Goal: Information Seeking & Learning: Understand process/instructions

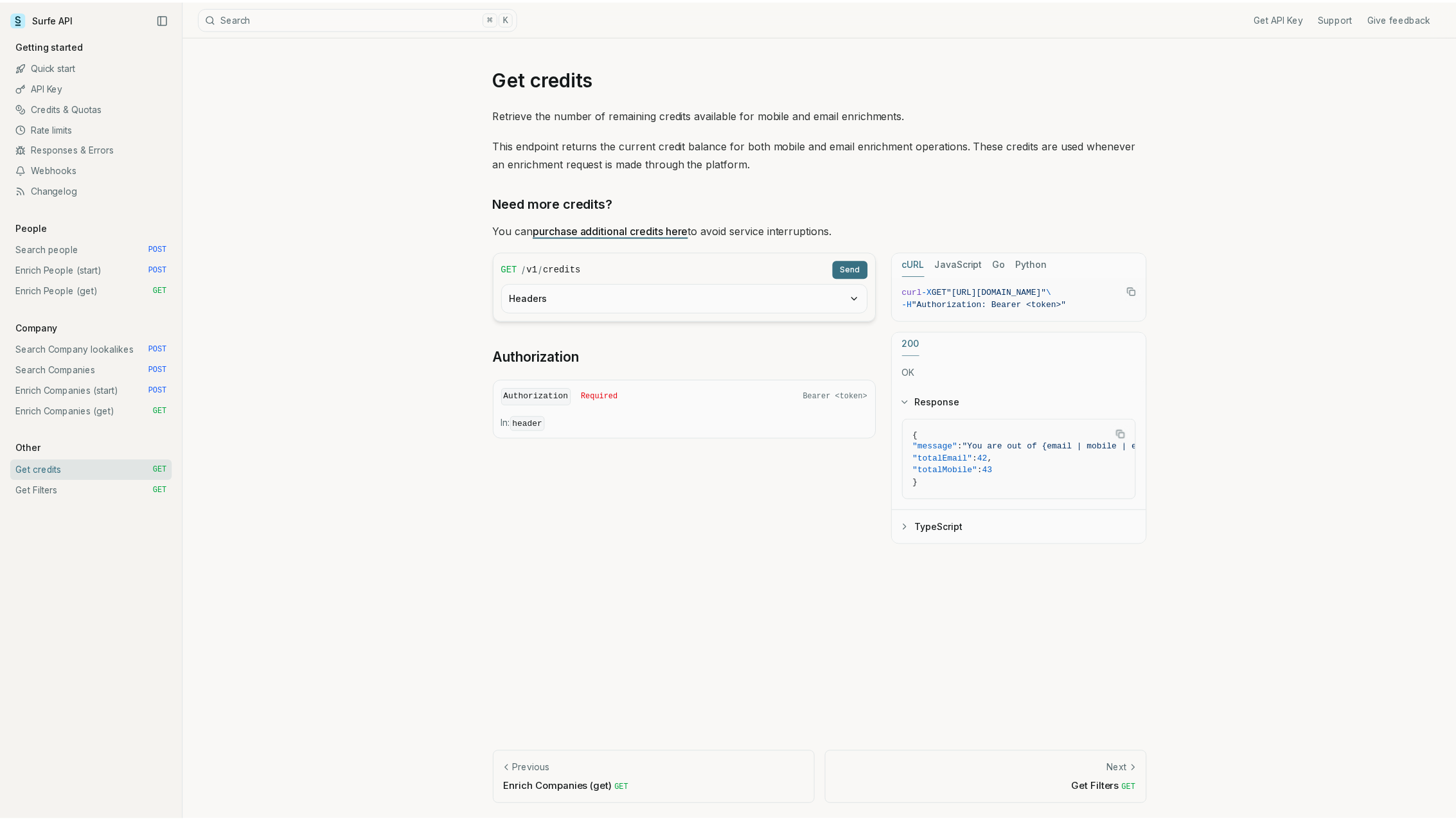
scroll to position [0, 5]
click at [81, 395] on link "Enrich Companies (start) POST" at bounding box center [91, 391] width 162 height 21
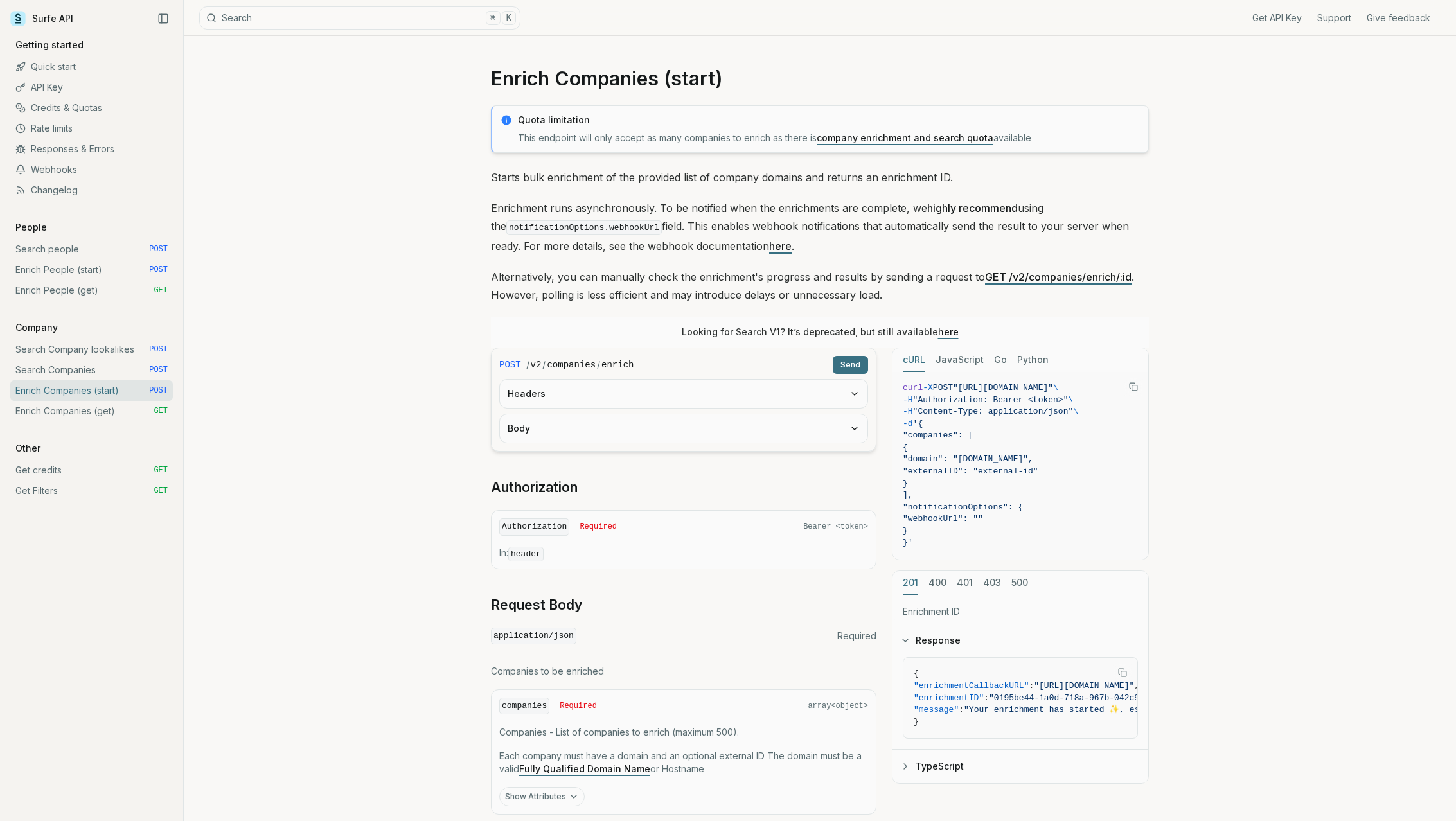
click at [82, 404] on link "Enrich Companies (get) GET" at bounding box center [91, 411] width 162 height 21
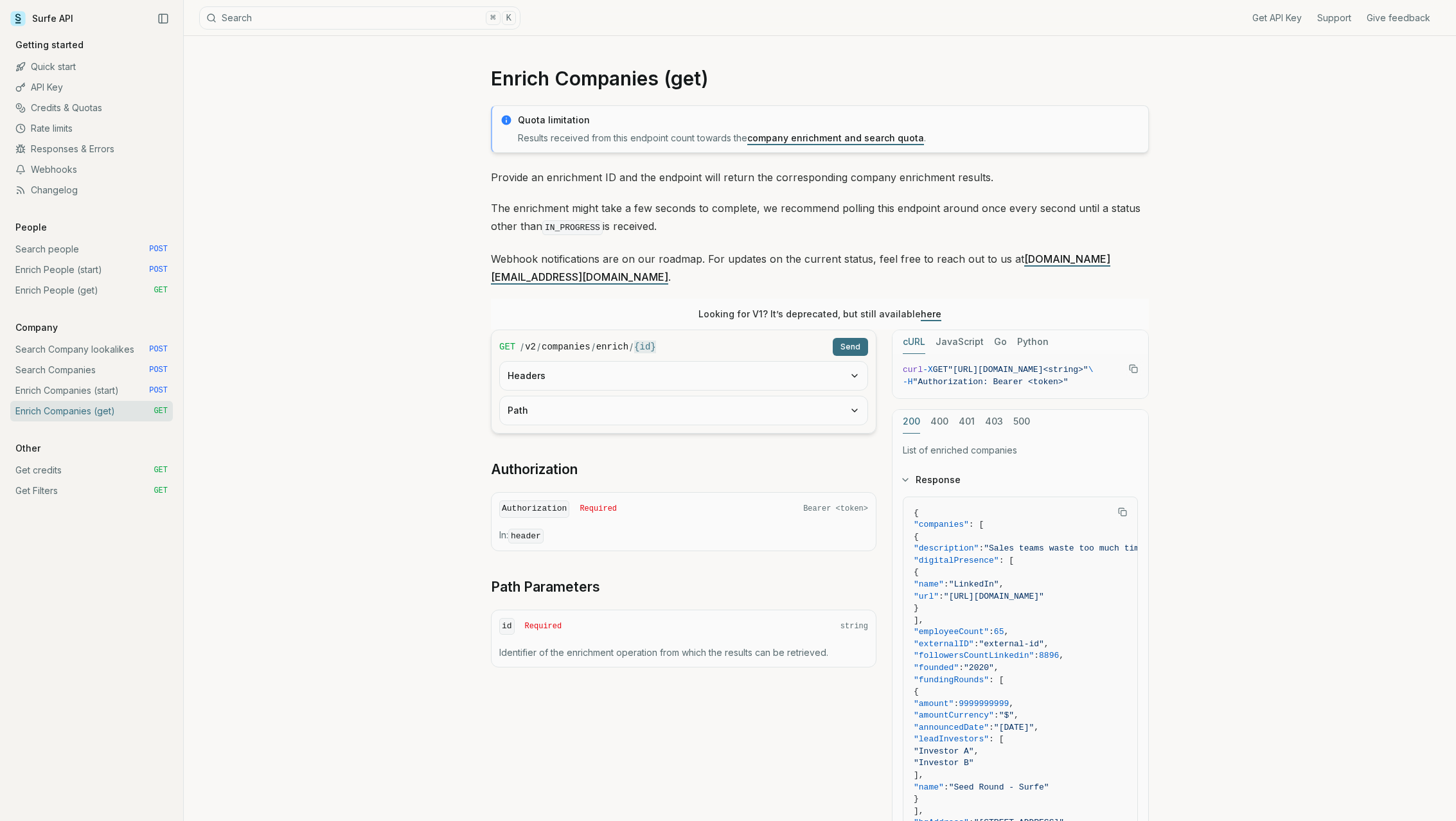
click at [78, 291] on link "Enrich People (get) GET" at bounding box center [91, 290] width 162 height 21
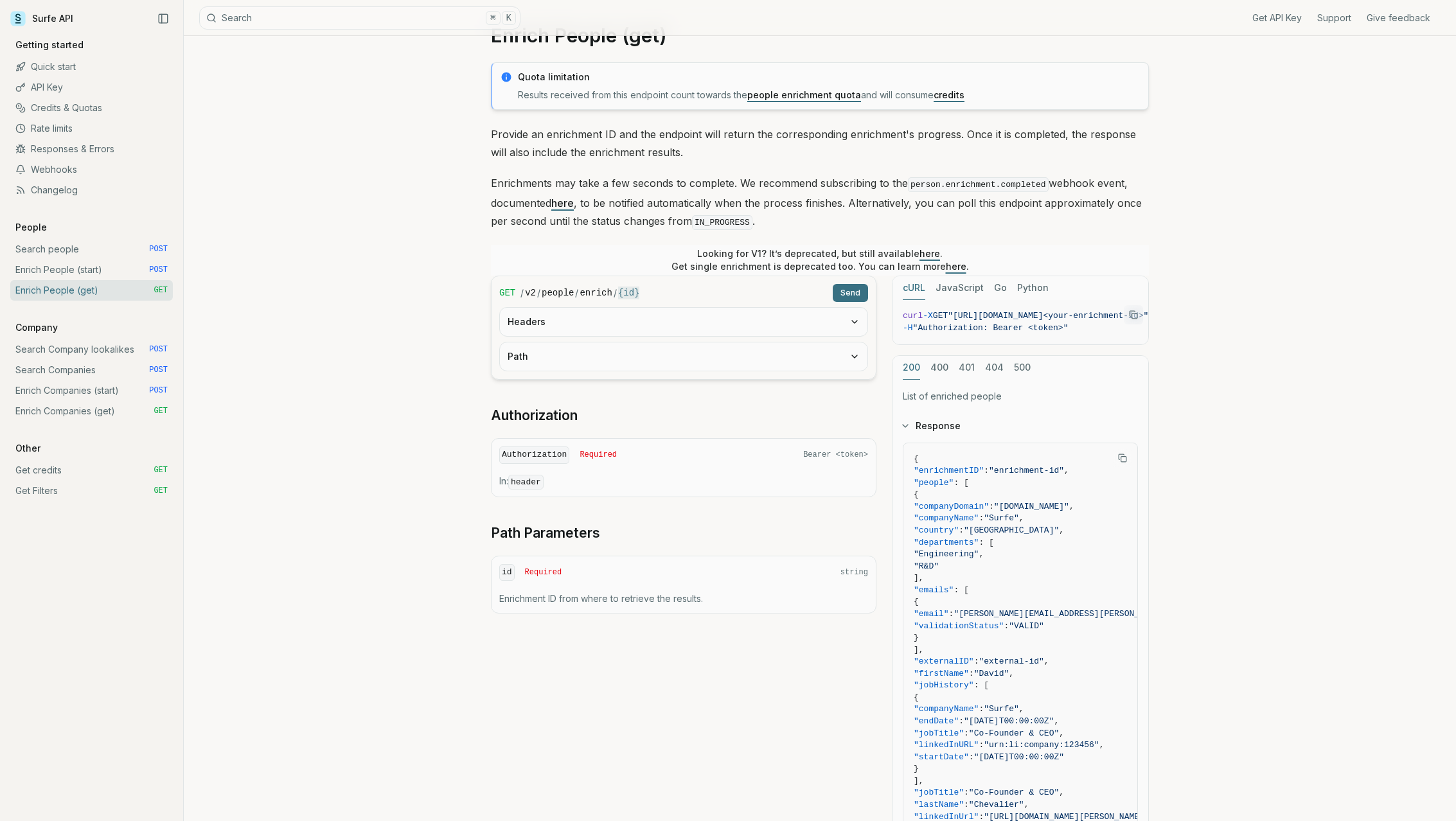
scroll to position [47, 0]
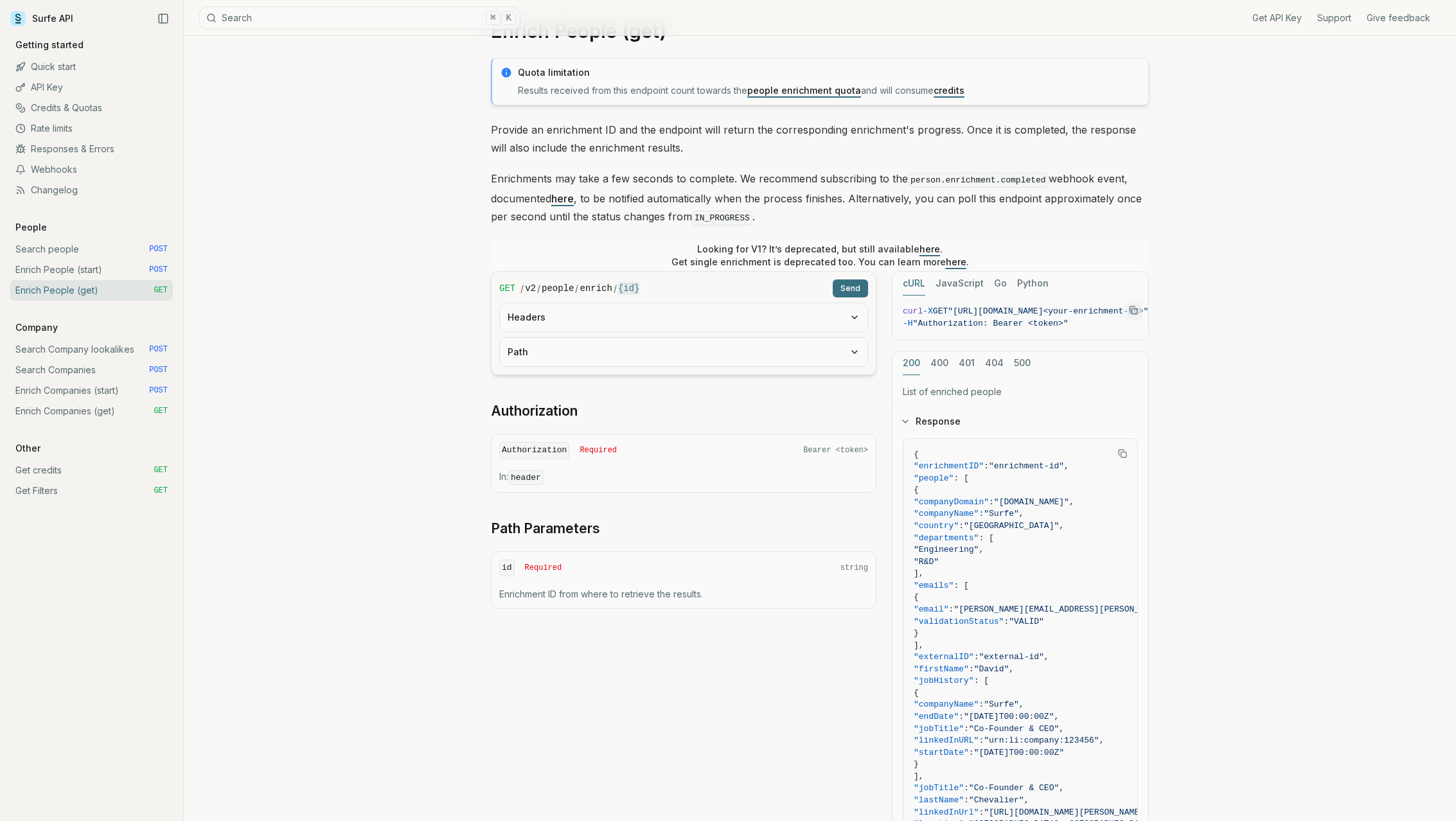
click at [82, 391] on link "Enrich Companies (start) POST" at bounding box center [91, 391] width 162 height 21
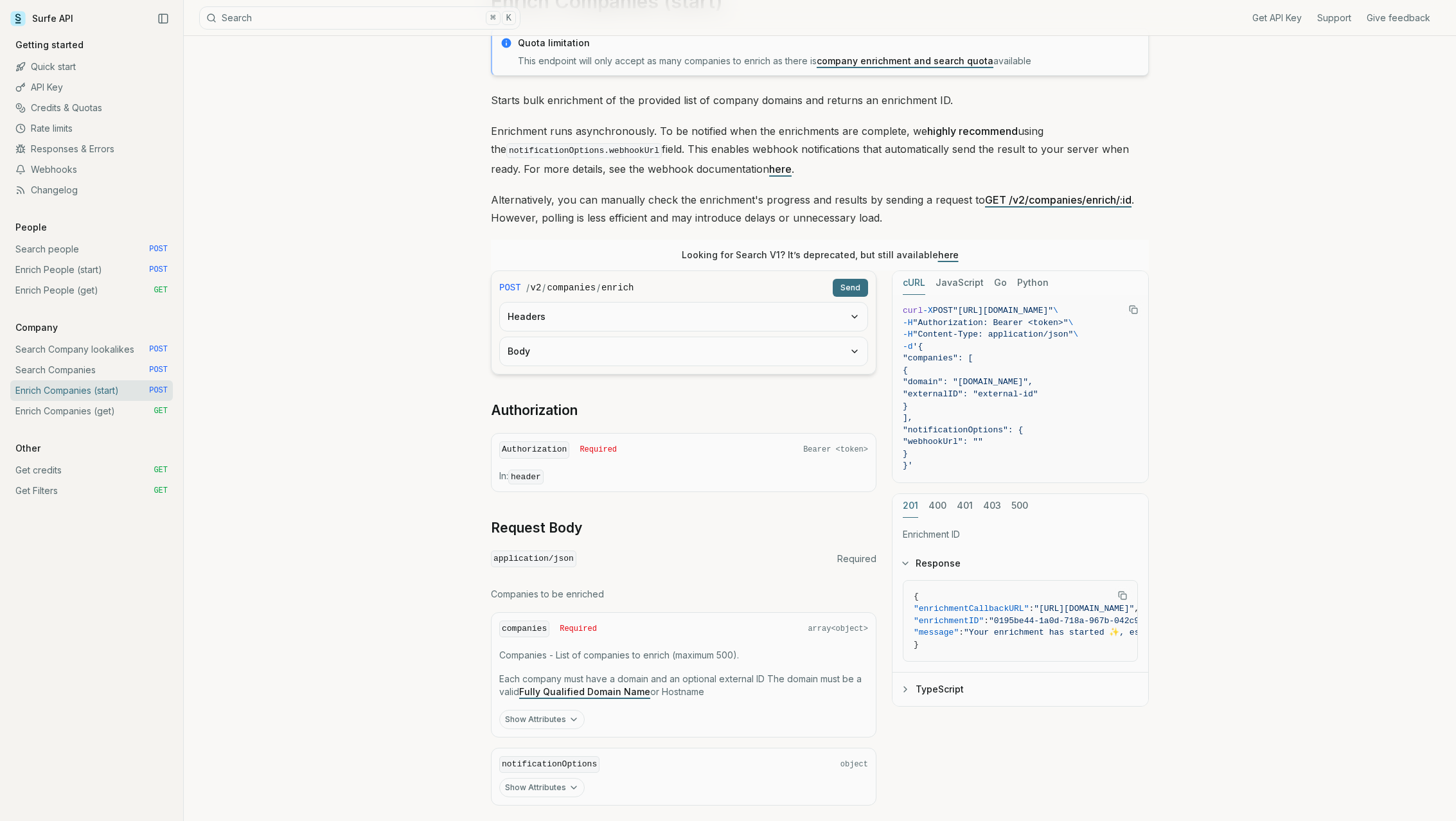
scroll to position [100, 0]
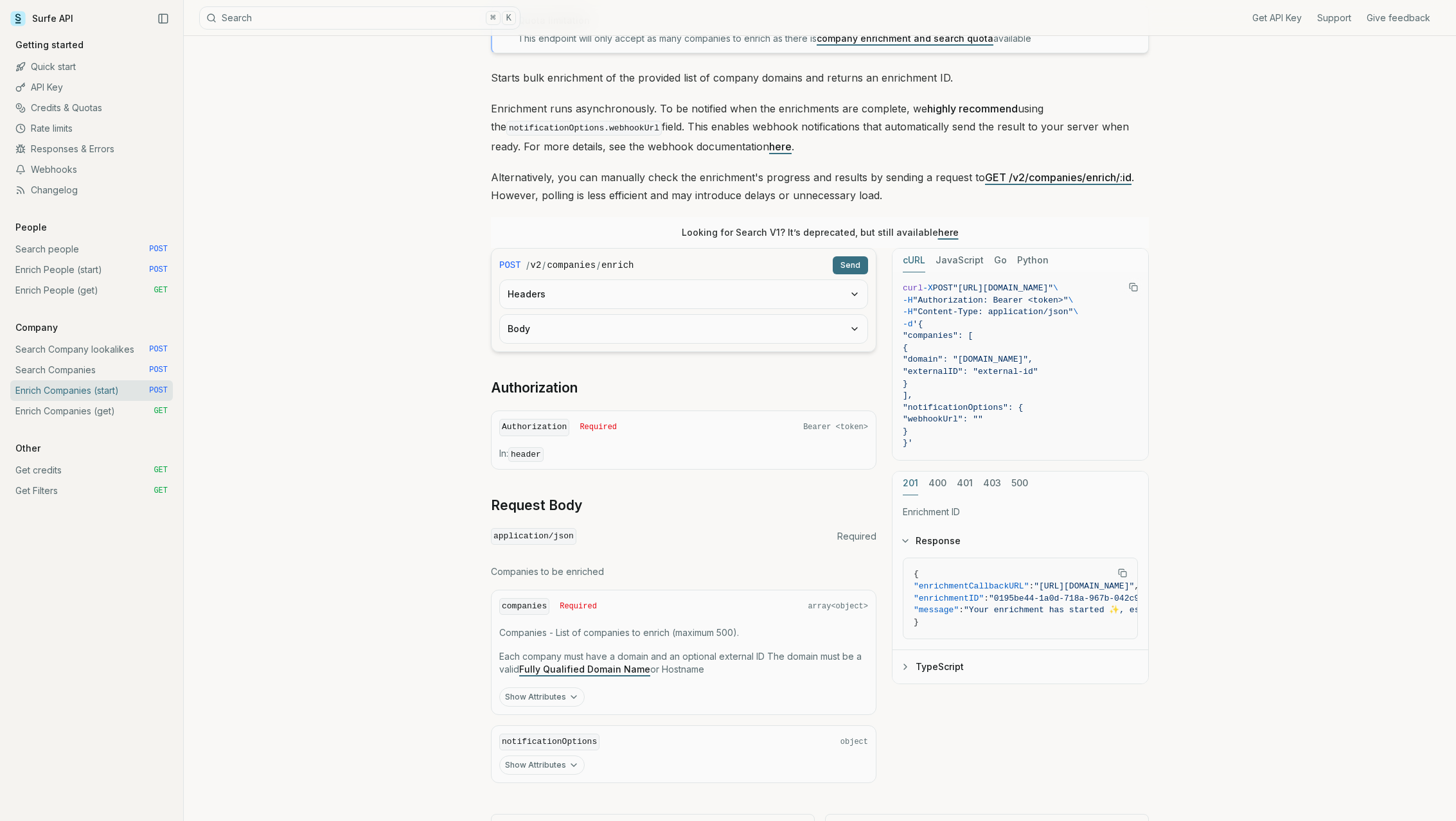
click at [620, 359] on div "POST / v2 / companies / enrich Send Headers Body Authorization Authorization Re…" at bounding box center [684, 516] width 386 height 536
click at [102, 405] on link "Enrich Companies (get) GET" at bounding box center [91, 411] width 162 height 21
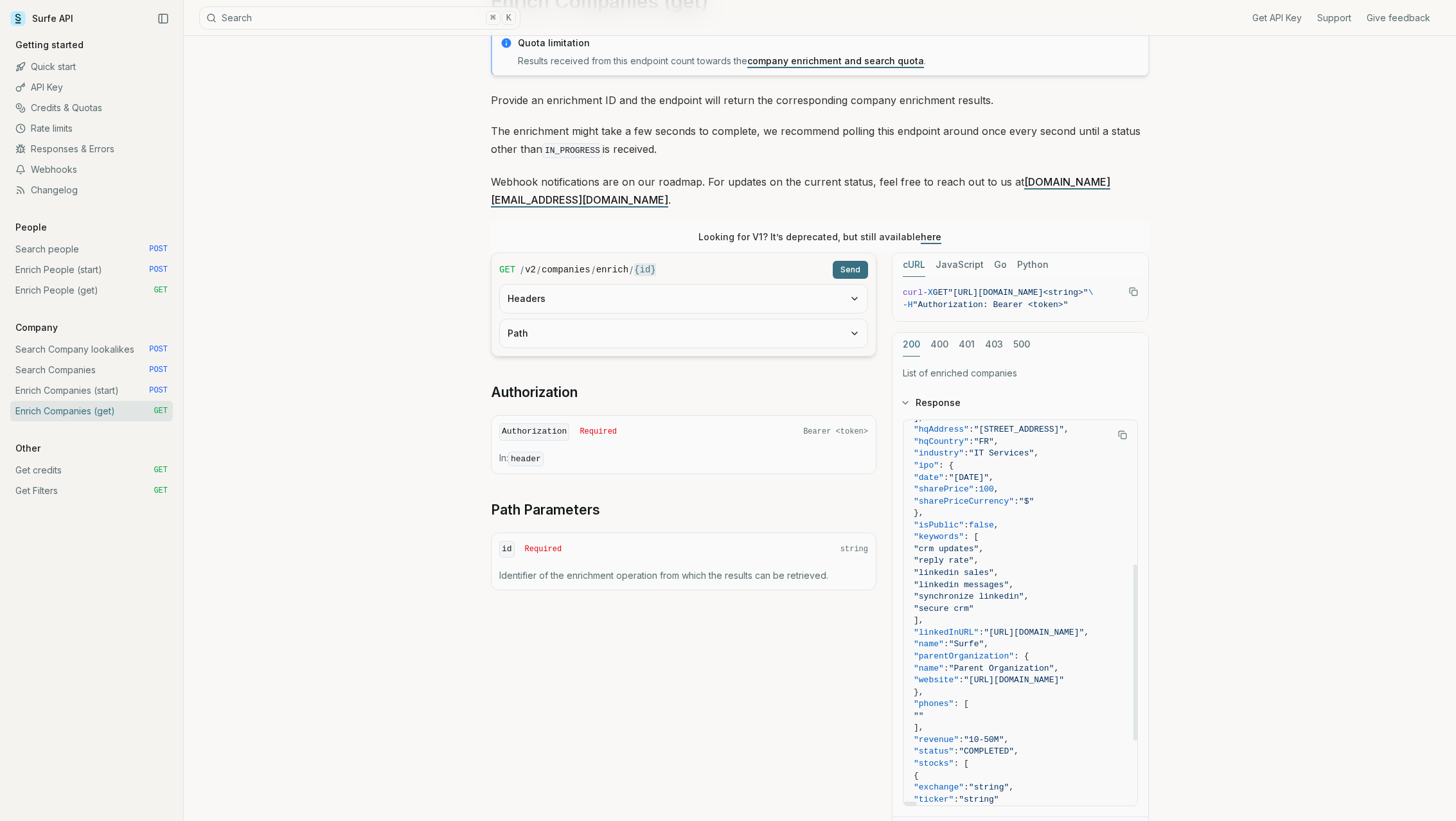
scroll to position [458, 0]
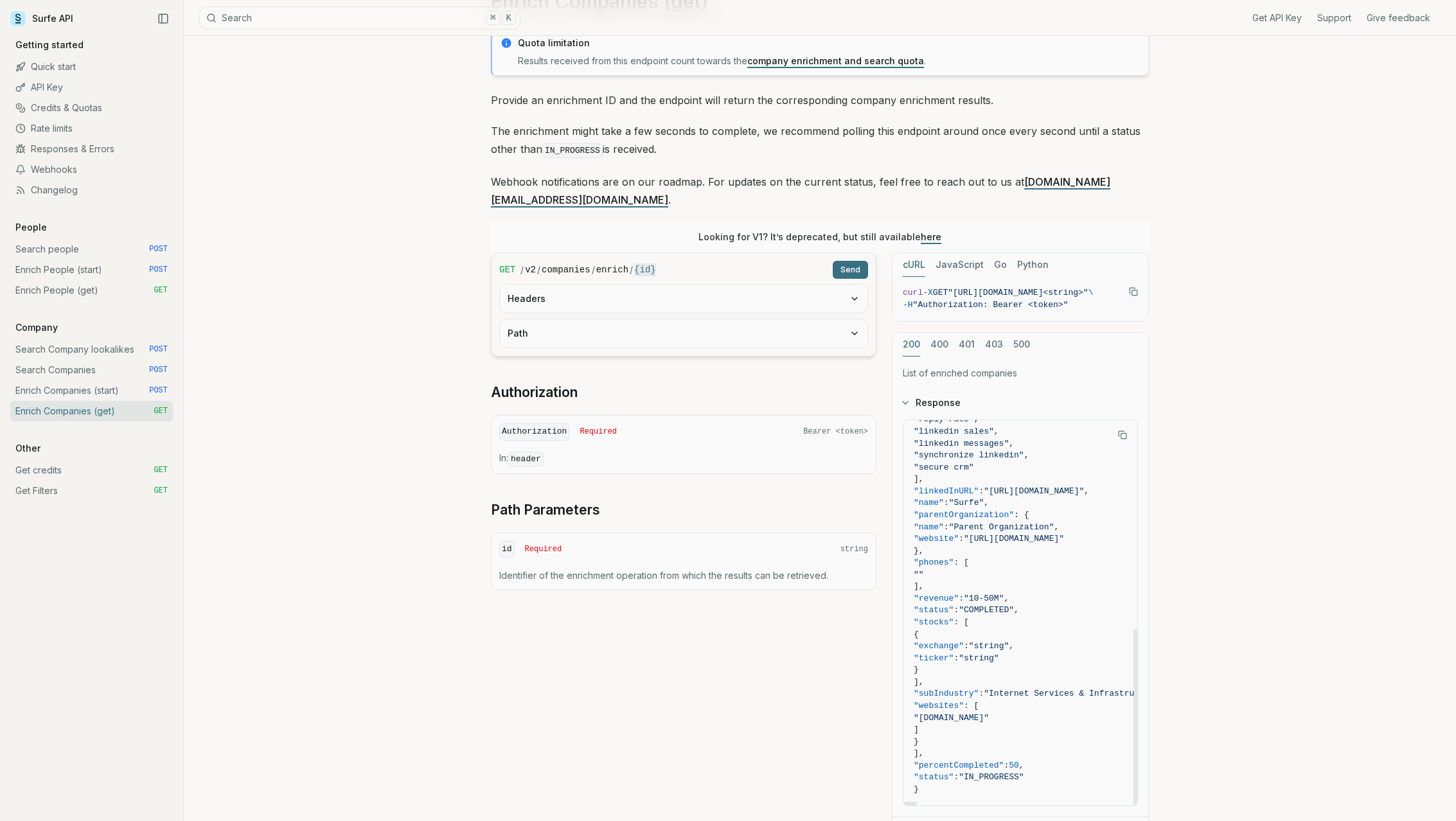
click at [958, 761] on span ""percentCompleted"" at bounding box center [959, 766] width 90 height 10
